Goal: Download file/media

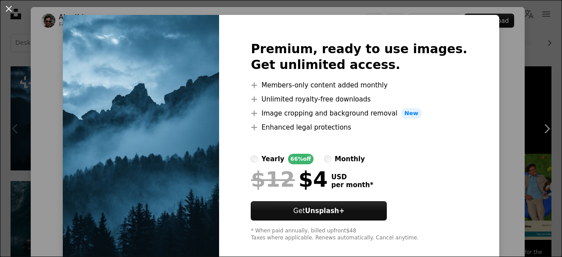
scroll to position [25, 0]
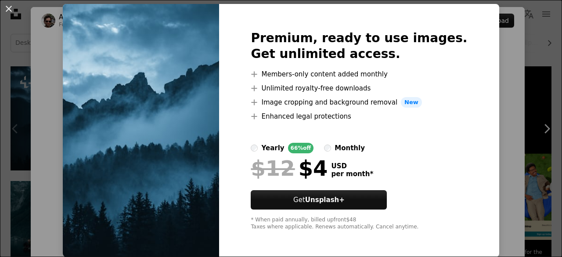
click at [205, 122] on img at bounding box center [141, 130] width 156 height 253
drag, startPoint x: 195, startPoint y: 123, endPoint x: 193, endPoint y: 118, distance: 5.1
click at [194, 123] on img at bounding box center [141, 130] width 156 height 253
click at [215, 109] on img at bounding box center [141, 130] width 156 height 253
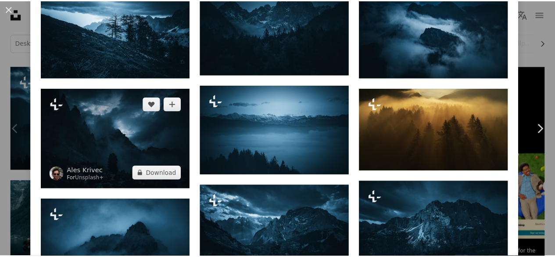
scroll to position [571, 0]
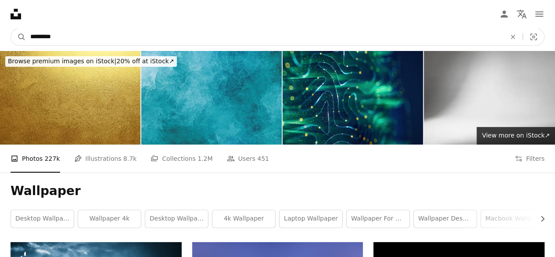
click at [74, 36] on input "*********" at bounding box center [264, 37] width 477 height 17
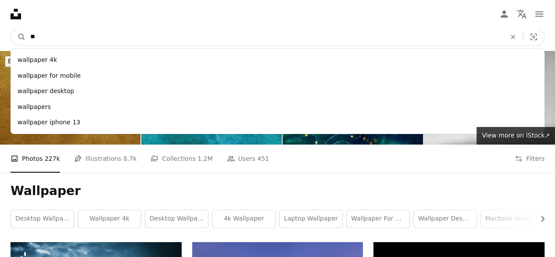
type input "*"
type input "****"
click at [11, 29] on button "A magnifying glass" at bounding box center [18, 37] width 15 height 17
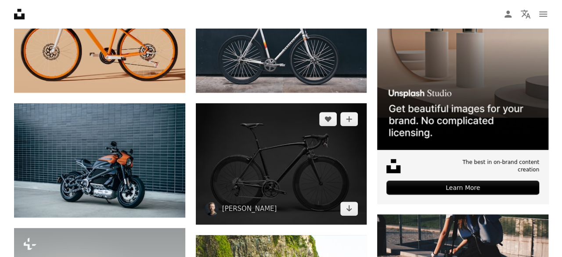
scroll to position [351, 0]
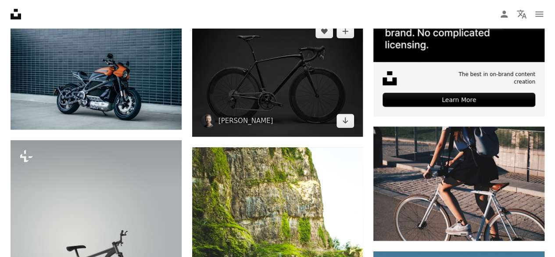
click at [310, 87] on img at bounding box center [277, 75] width 171 height 121
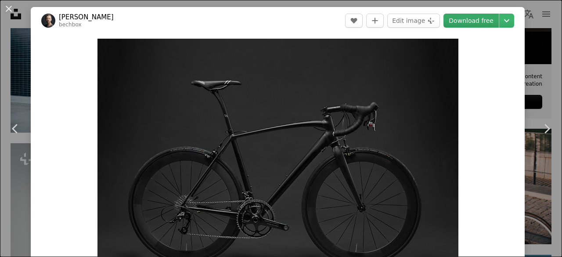
click at [479, 15] on link "Download free" at bounding box center [470, 21] width 55 height 14
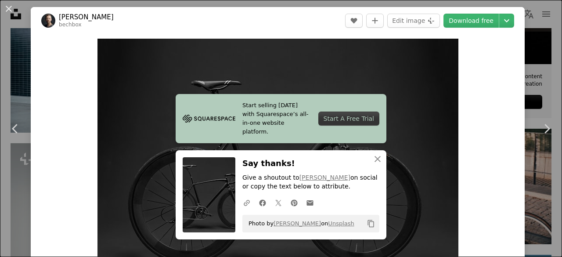
click at [344, 122] on div "Start A Free Trial" at bounding box center [348, 118] width 61 height 14
